Goal: Transaction & Acquisition: Purchase product/service

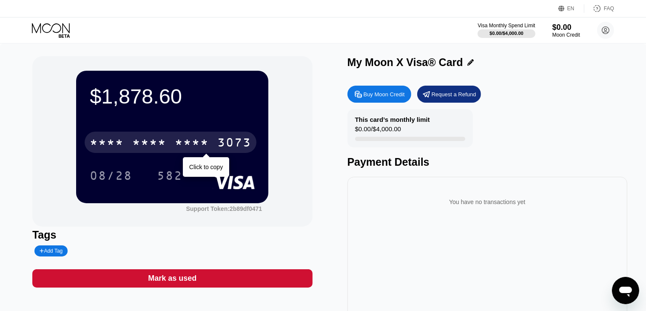
click at [154, 147] on div "* * * *" at bounding box center [149, 144] width 34 height 14
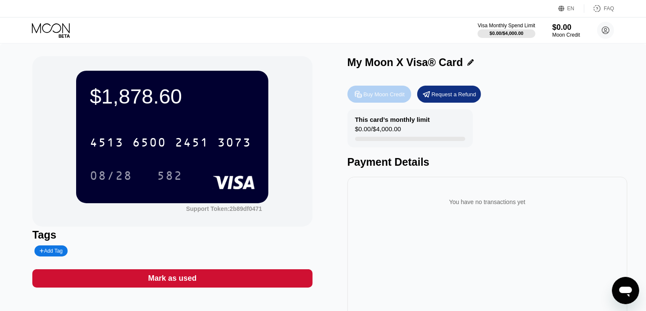
click at [361, 97] on icon at bounding box center [358, 94] width 6 height 6
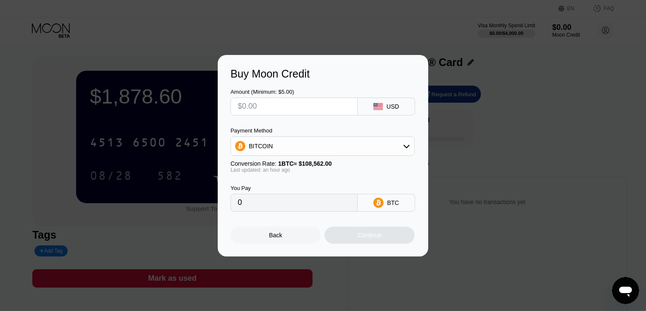
click at [317, 109] on input "text" at bounding box center [294, 106] width 113 height 17
paste input "$1878.59"
type input "$1878.59"
type input "0.01731401"
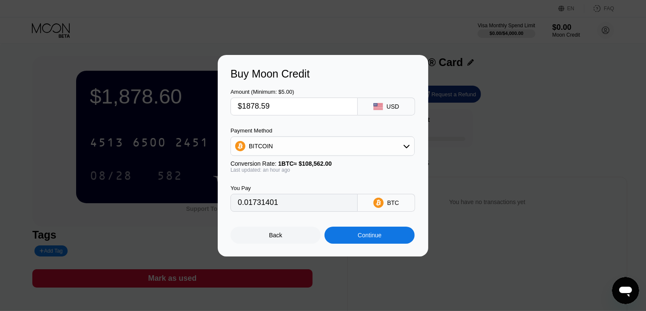
type input "$1878.59"
click at [290, 145] on div "BITCOIN" at bounding box center [322, 145] width 183 height 17
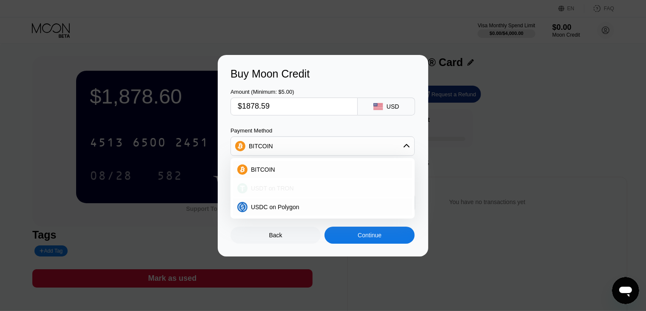
click at [292, 183] on div "USDT on TRON" at bounding box center [322, 188] width 179 height 17
type input "1897.57"
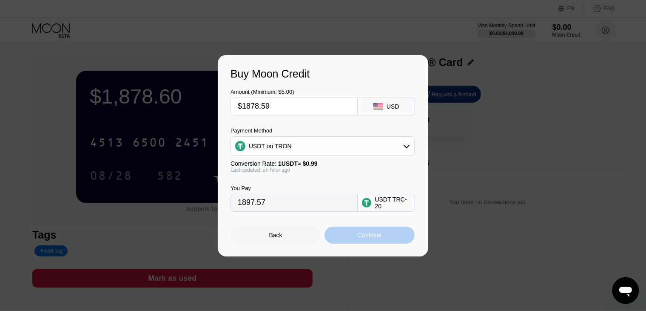
click at [352, 239] on div "Continue" at bounding box center [370, 234] width 90 height 17
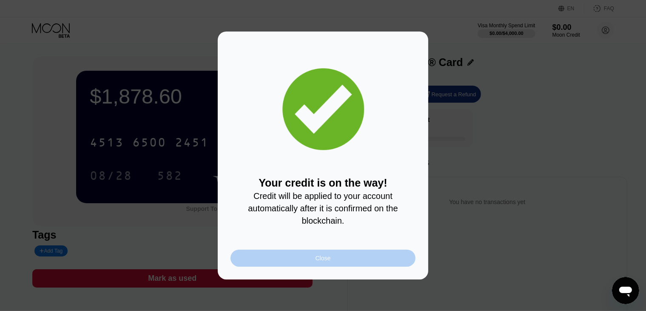
click at [291, 256] on div "Close" at bounding box center [323, 257] width 185 height 17
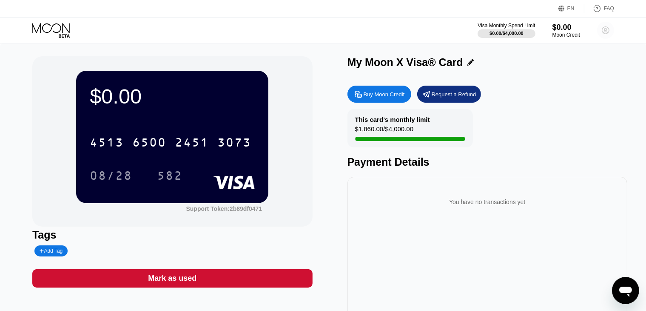
click at [606, 33] on circle at bounding box center [605, 30] width 17 height 17
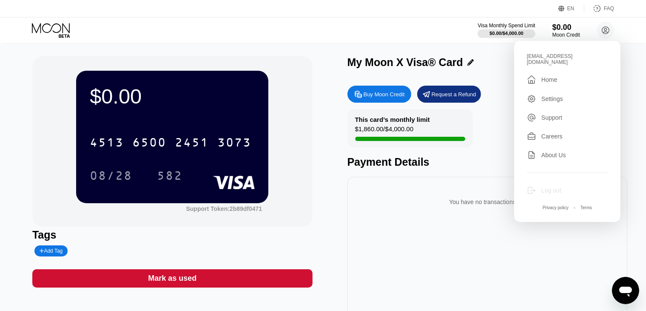
click at [539, 186] on div "Log out" at bounding box center [567, 189] width 81 height 9
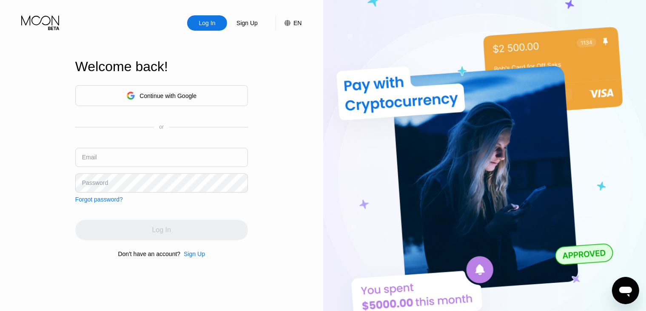
type input "[EMAIL_ADDRESS][DOMAIN_NAME]"
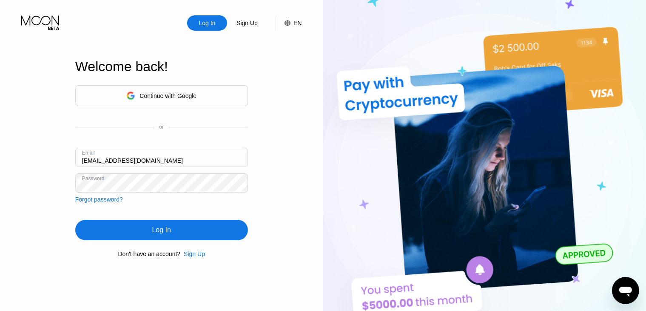
click at [200, 255] on div "Sign Up" at bounding box center [194, 253] width 21 height 7
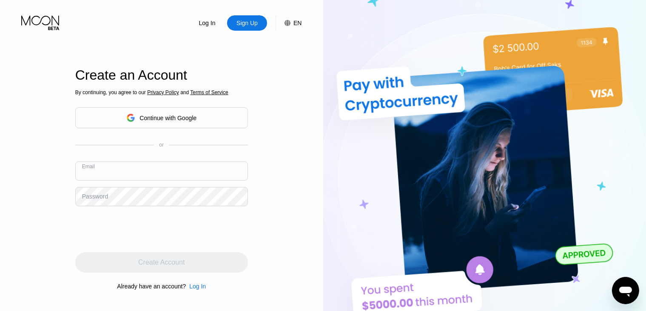
click at [107, 167] on input "text" at bounding box center [161, 170] width 173 height 19
click at [148, 175] on input "text" at bounding box center [161, 170] width 173 height 19
type input "[EMAIL_ADDRESS][DOMAIN_NAME]"
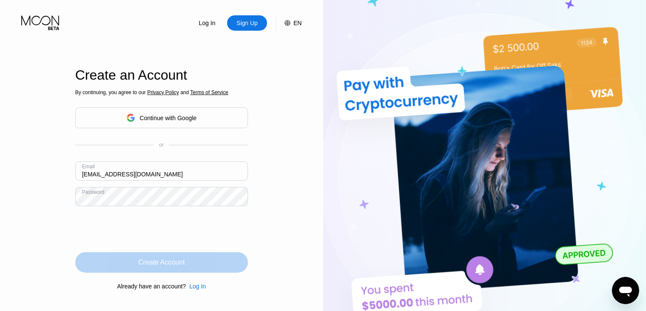
click at [128, 262] on div "Create Account" at bounding box center [161, 262] width 173 height 20
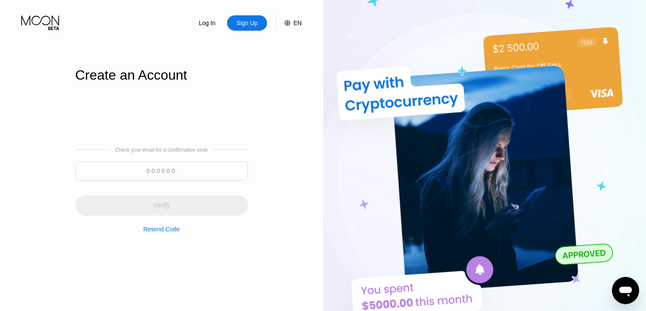
click at [174, 176] on input at bounding box center [161, 170] width 173 height 19
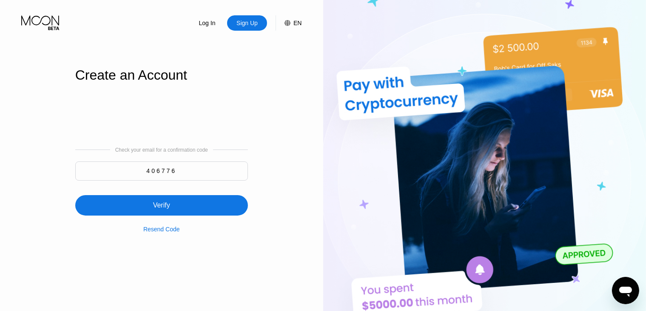
type input "406776"
click at [158, 201] on div "Verify" at bounding box center [161, 205] width 17 height 9
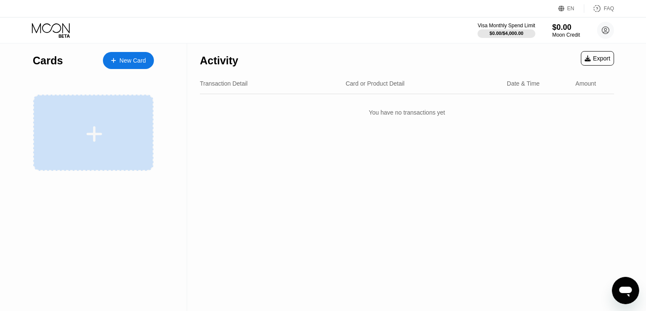
click at [104, 142] on div at bounding box center [94, 133] width 105 height 19
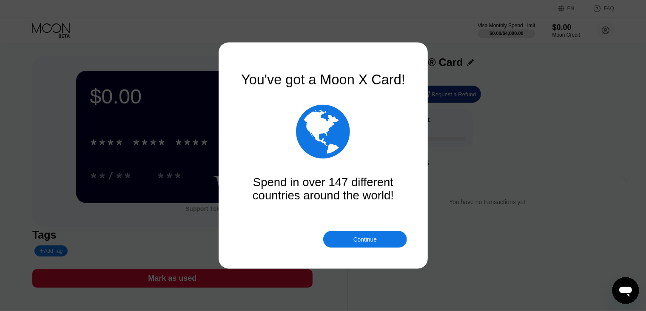
click at [158, 143] on div at bounding box center [326, 155] width 653 height 311
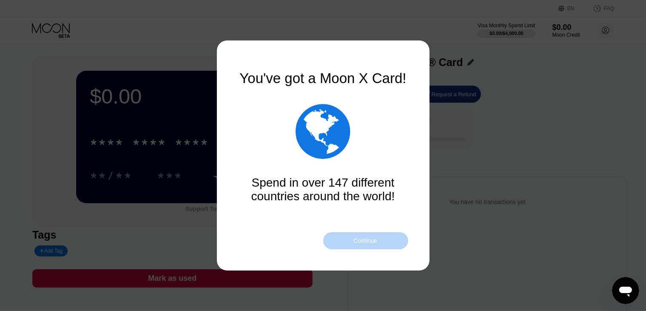
click at [369, 244] on div "Continue" at bounding box center [365, 240] width 24 height 7
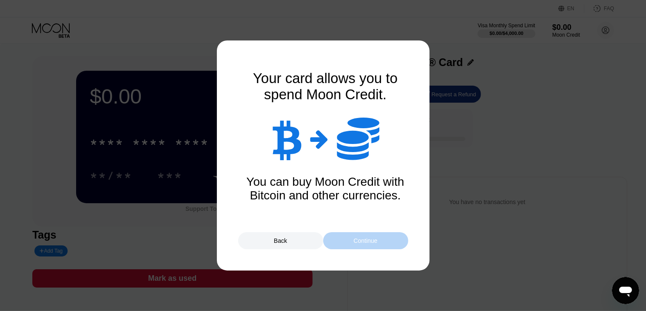
click at [369, 244] on div "Continue" at bounding box center [365, 240] width 24 height 7
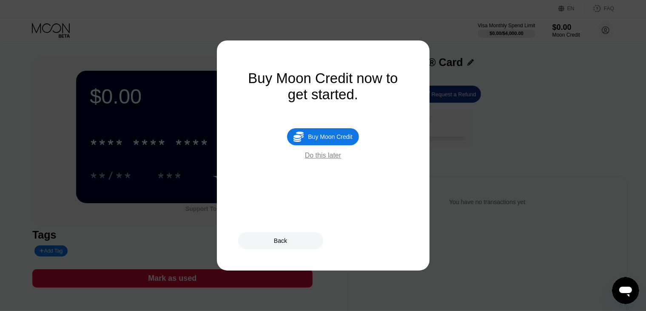
click at [326, 159] on div "Do this later" at bounding box center [323, 155] width 36 height 8
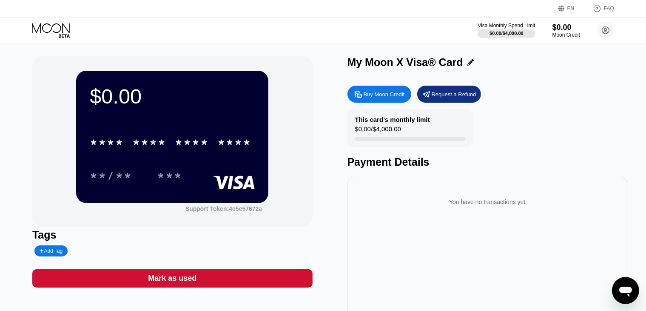
click at [389, 100] on div "Buy Moon Credit" at bounding box center [380, 93] width 64 height 17
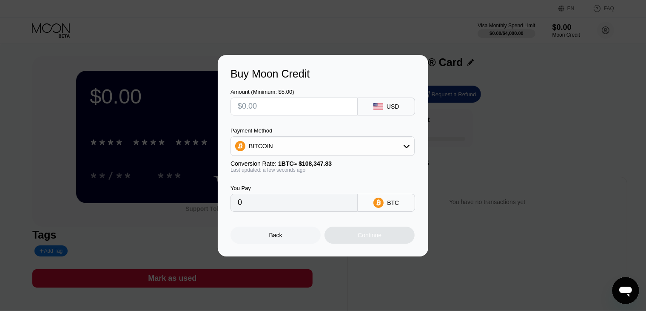
click at [266, 105] on input "text" at bounding box center [294, 106] width 113 height 17
type input "$9"
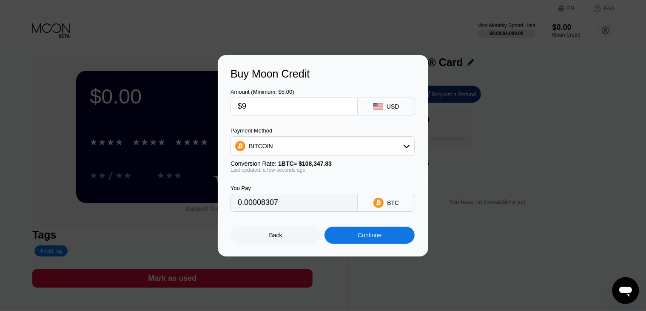
type input "0.00008307"
type input "$94"
type input "0.00086758"
type input "$940"
type input "0.00867577"
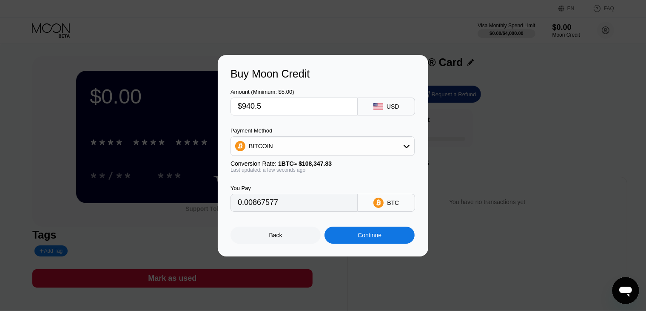
type input "$940.59"
type input "0.00868121"
type input "$940.59"
click at [294, 150] on div "BITCOIN" at bounding box center [322, 145] width 183 height 17
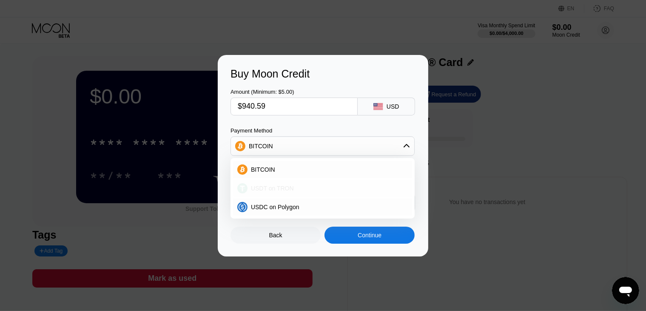
click at [299, 181] on div "USDT on TRON" at bounding box center [322, 188] width 179 height 17
type input "950.09"
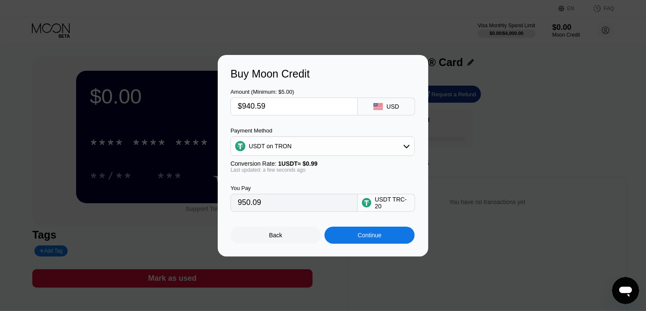
click at [268, 105] on input "$940.59" at bounding box center [294, 106] width 113 height 17
type input "$940.5"
type input "950.00"
type input "$940."
type input "949.49"
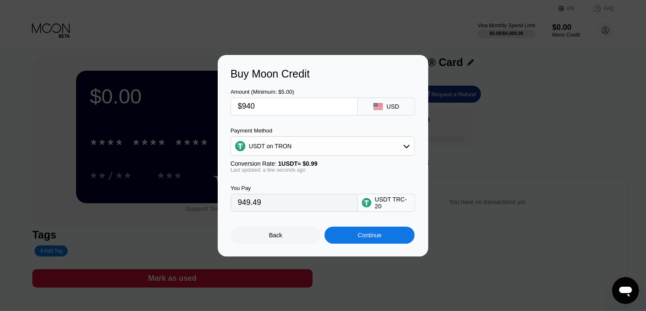
type input "$94"
type input "94.95"
type input "$9"
type input "9.09"
type input "$93"
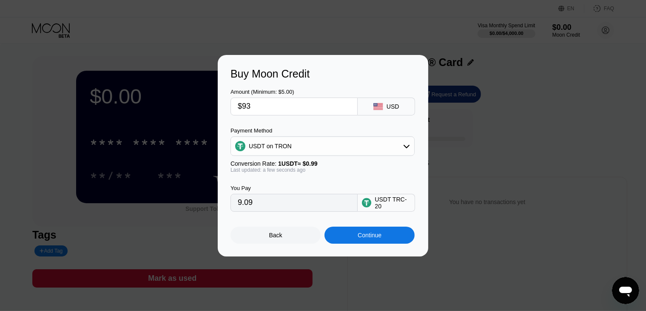
type input "93.94"
type input "$930"
type input "939.39"
type input "$93"
type input "93.94"
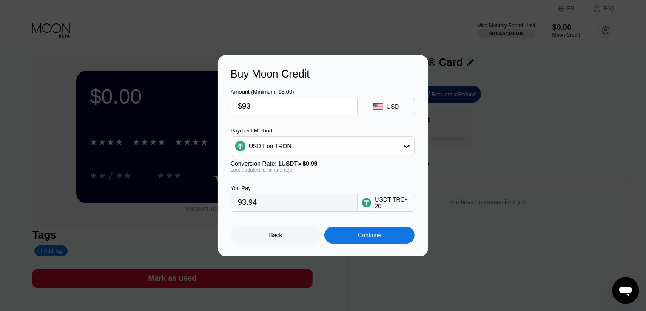
type input "$9"
type input "9.09"
type input "$92"
type input "92.93"
type input "$929"
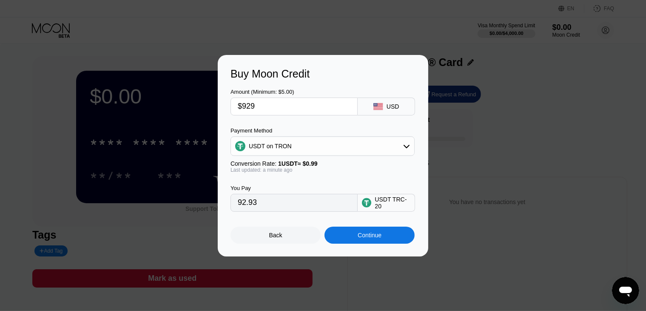
type input "938.38"
type input "$92"
type input "92.93"
type input "$9"
type input "9.09"
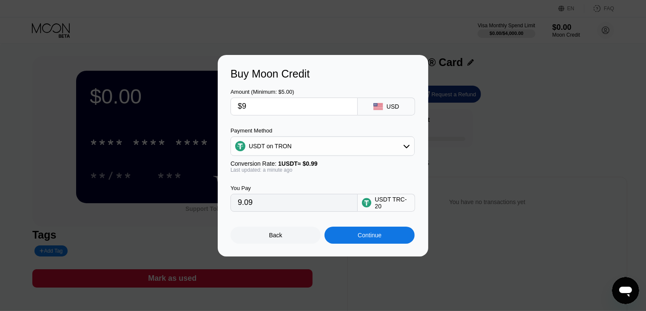
type input "$93"
type input "93.94"
type input "$930"
type input "939.39"
type input "$930.3"
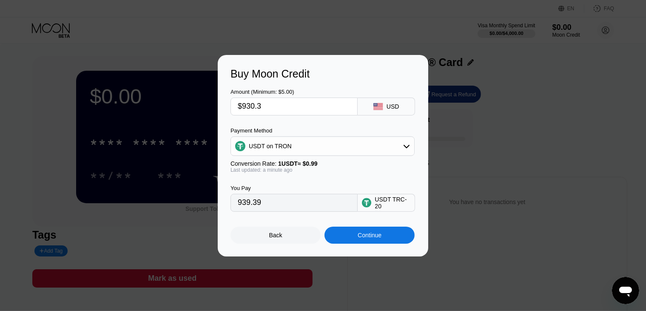
type input "939.70"
type input "$930."
type input "939.39"
type input "$930"
click at [367, 237] on div "Continue" at bounding box center [370, 234] width 24 height 7
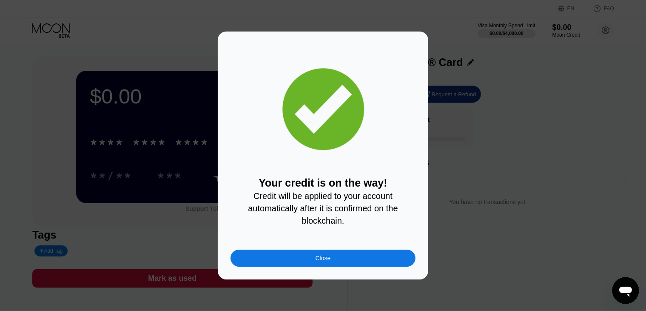
drag, startPoint x: 300, startPoint y: 277, endPoint x: 284, endPoint y: 265, distance: 19.8
click at [284, 265] on div "Your credit is on the way! Credit will be applied to your account automatically…" at bounding box center [323, 155] width 211 height 248
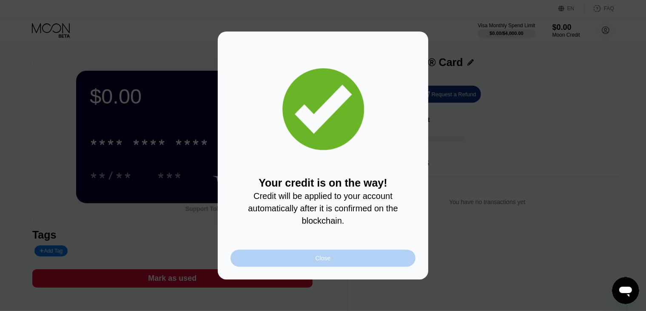
click at [284, 265] on div "Close" at bounding box center [323, 257] width 185 height 17
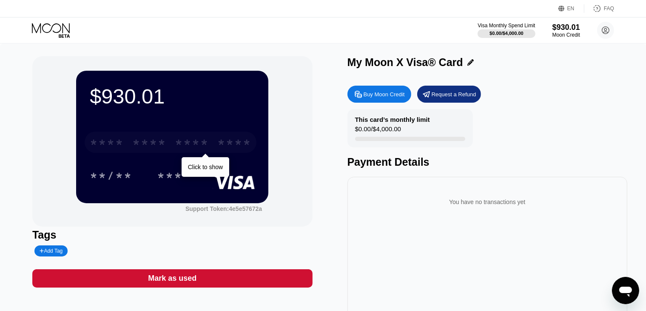
click at [136, 140] on div "* * * *" at bounding box center [149, 144] width 34 height 14
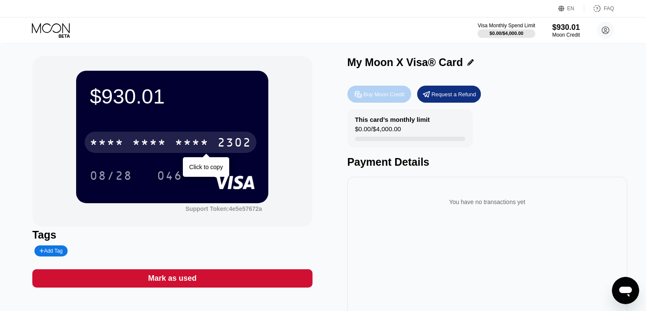
click at [364, 103] on div "Buy Moon Credit" at bounding box center [380, 93] width 64 height 17
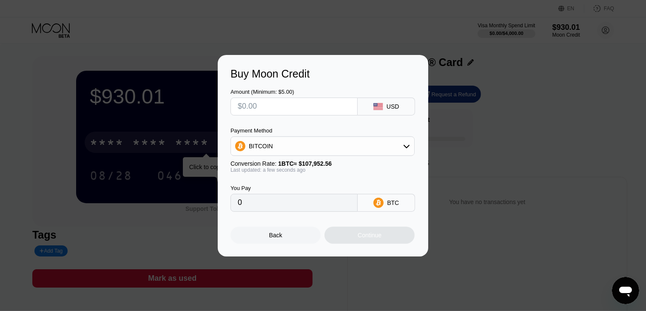
click at [296, 110] on input "text" at bounding box center [294, 106] width 113 height 17
type input "$9"
type input "0.00008337"
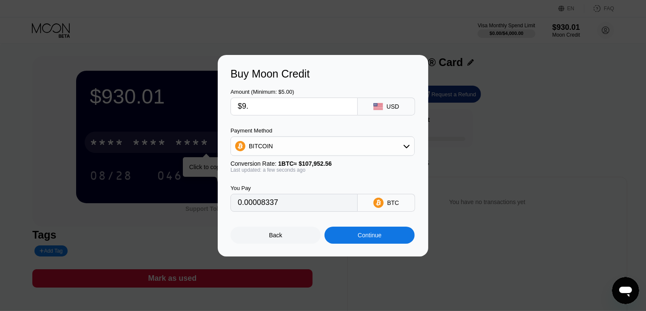
type input "$9.3"
type input "0.00008615"
type input "$9.30"
click at [294, 143] on div "BITCOIN" at bounding box center [322, 145] width 183 height 17
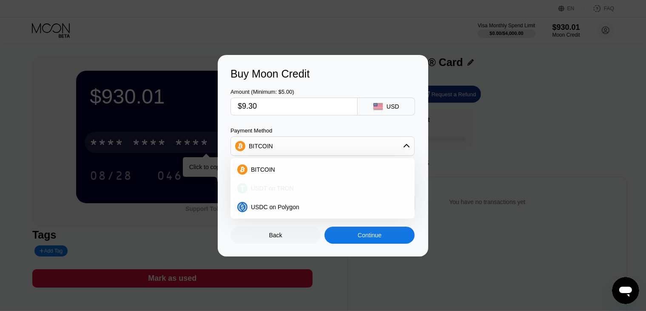
click at [291, 188] on div "USDT on TRON" at bounding box center [328, 188] width 160 height 7
type input "9.39"
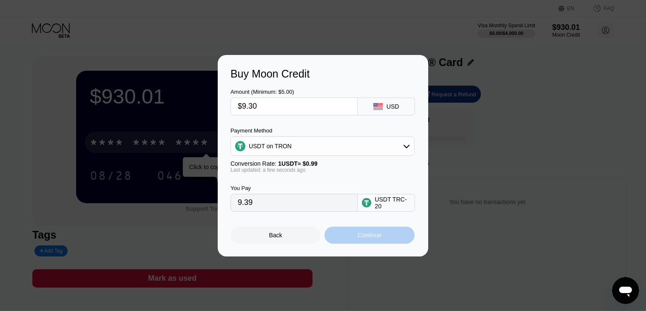
click at [360, 238] on div "Continue" at bounding box center [370, 234] width 24 height 7
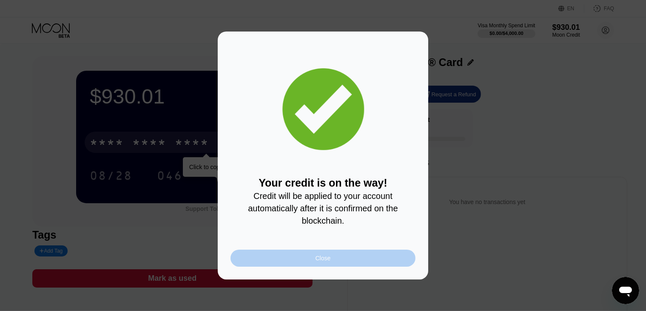
click at [313, 253] on div "Close" at bounding box center [323, 257] width 185 height 17
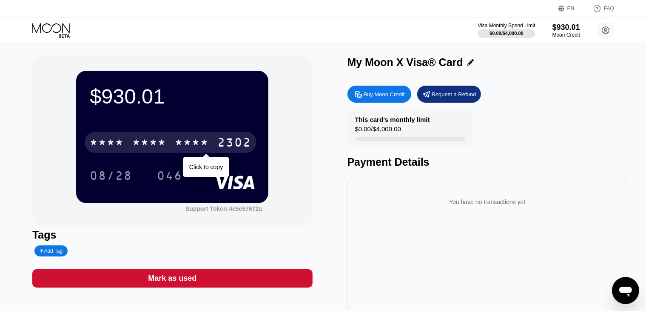
click at [313, 253] on div "$930.01 * * * * * * * * * * * * 2302 Click to copy 08/28 046 Support Token: 4e5…" at bounding box center [322, 190] width 581 height 269
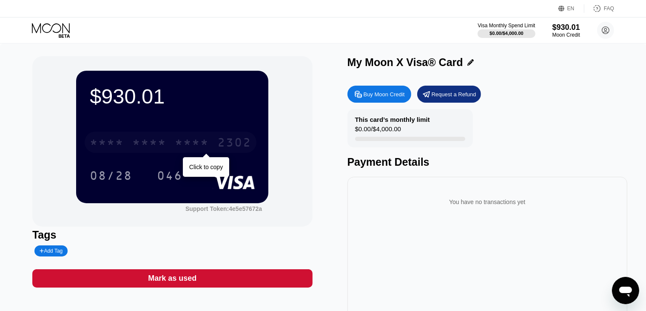
click at [164, 144] on div "* * * *" at bounding box center [149, 144] width 34 height 14
click at [134, 140] on div "* * * *" at bounding box center [149, 144] width 34 height 14
